Goal: Task Accomplishment & Management: Use online tool/utility

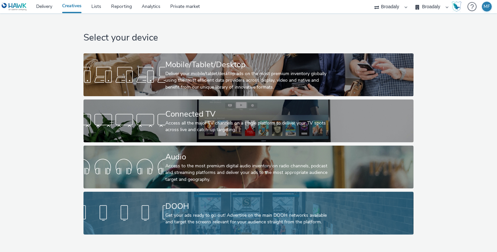
click at [140, 206] on div at bounding box center [125, 212] width 82 height 21
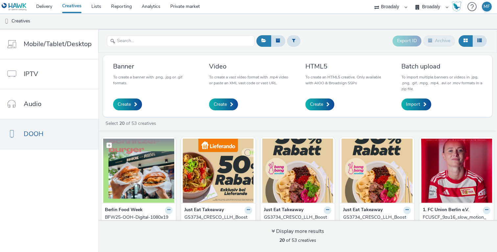
click at [150, 173] on img at bounding box center [138, 170] width 71 height 64
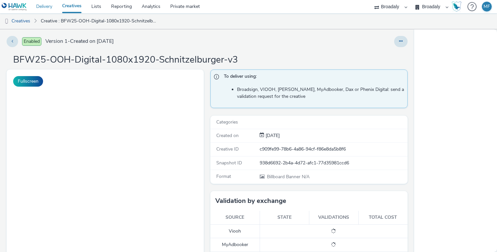
click at [53, 6] on link "Delivery" at bounding box center [44, 6] width 26 height 13
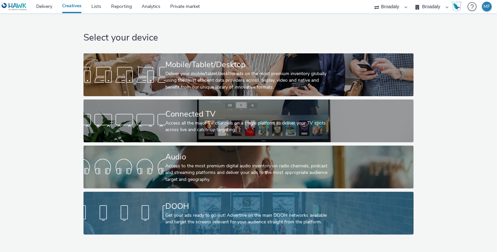
click at [203, 211] on div "DOOH" at bounding box center [247, 206] width 164 height 12
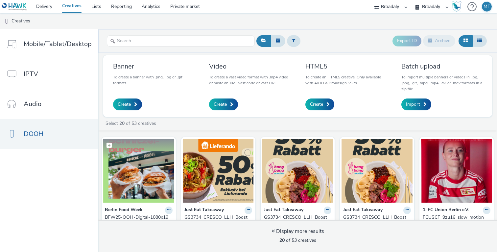
click at [149, 168] on img at bounding box center [138, 170] width 71 height 64
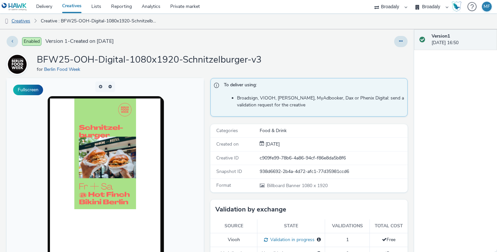
click at [29, 17] on link "Creatives" at bounding box center [17, 21] width 34 height 16
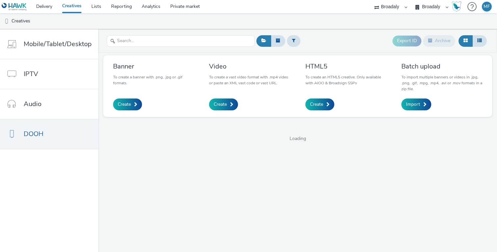
click at [385, 13] on ul "Creatives" at bounding box center [248, 21] width 497 height 16
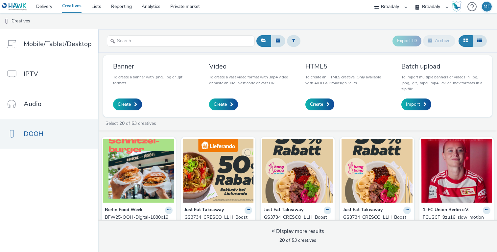
click at [385, 7] on select "Broadaly" at bounding box center [390, 6] width 39 height 13
click at [437, 7] on select "Broadaly contrast MEDIA SERVICE" at bounding box center [431, 6] width 39 height 13
select select "aa2d3f22-8cd3-452c-915a-90da4c6ce460"
click at [412, 0] on select "Broadaly contrast MEDIA SERVICE" at bounding box center [431, 6] width 39 height 13
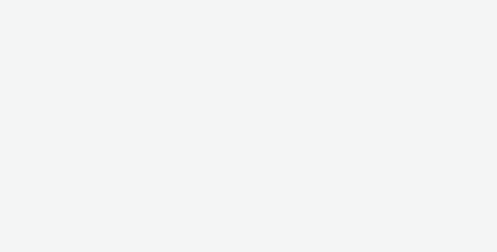
select select "aa2d3f22-8cd3-452c-915a-90da4c6ce460"
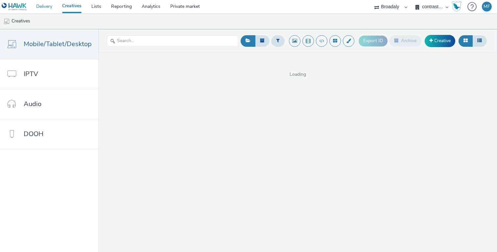
click at [44, 9] on link "Delivery" at bounding box center [44, 6] width 26 height 13
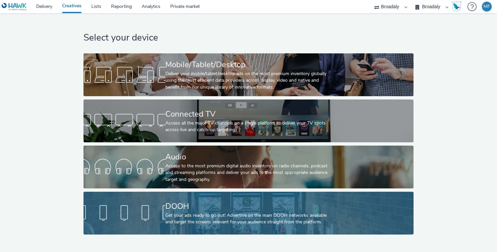
click at [129, 199] on link "DOOH Get your ads ready to go out! Advertise on the main DOOH networks availabl…" at bounding box center [249, 212] width 330 height 43
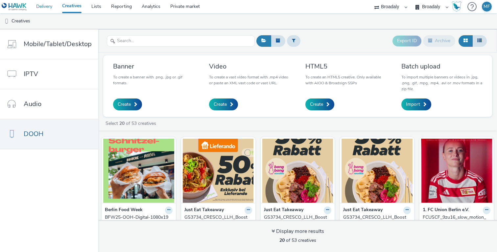
click at [56, 10] on link "Delivery" at bounding box center [44, 6] width 26 height 13
